Goal: Task Accomplishment & Management: Manage account settings

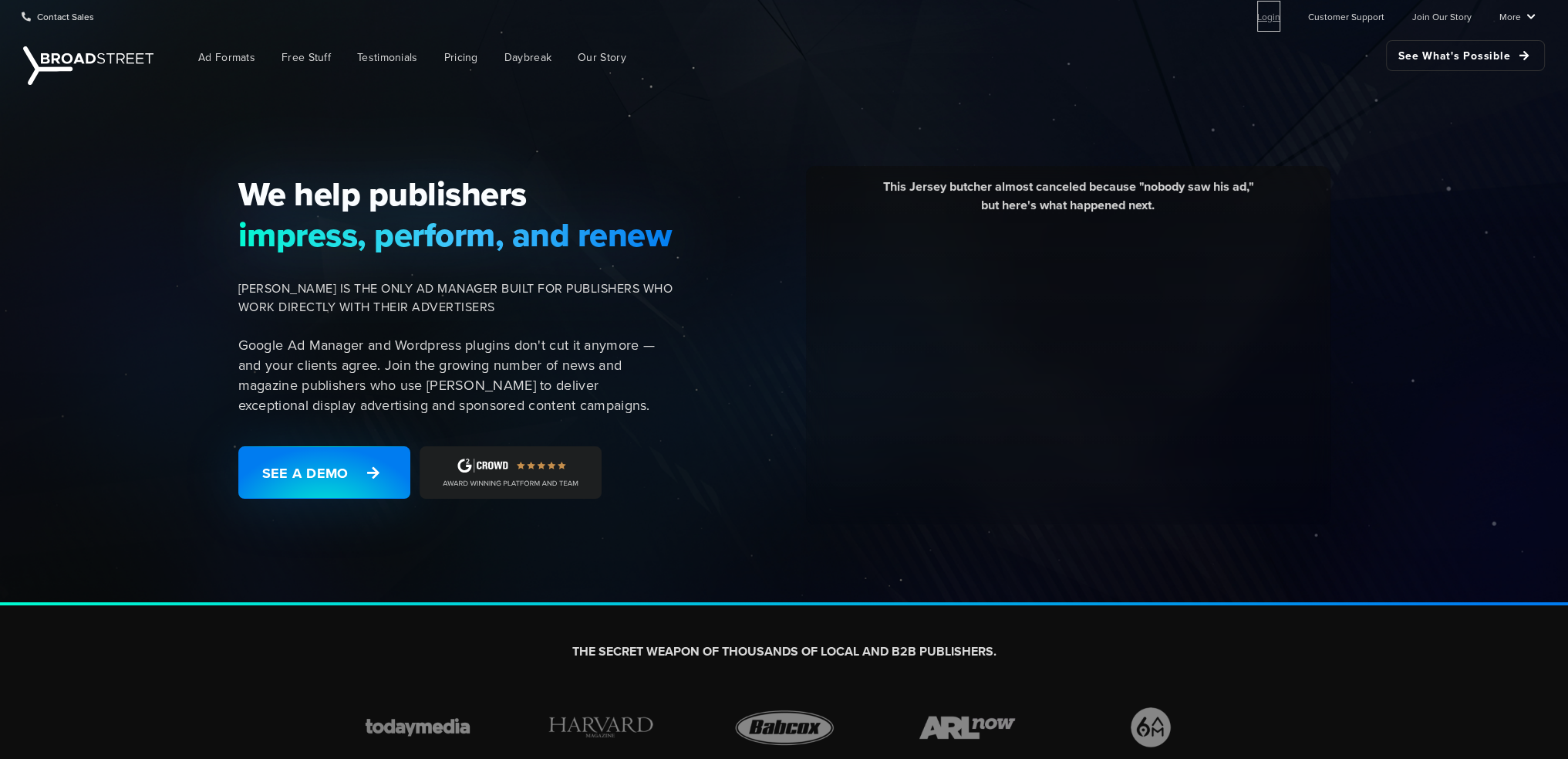
click at [1276, 14] on link "Login" at bounding box center [1269, 16] width 24 height 31
click at [1270, 13] on link "Login" at bounding box center [1269, 16] width 24 height 31
click at [1274, 16] on link "Login" at bounding box center [1269, 16] width 24 height 31
click at [1276, 17] on link "Login" at bounding box center [1269, 16] width 24 height 31
